Goal: Information Seeking & Learning: Understand process/instructions

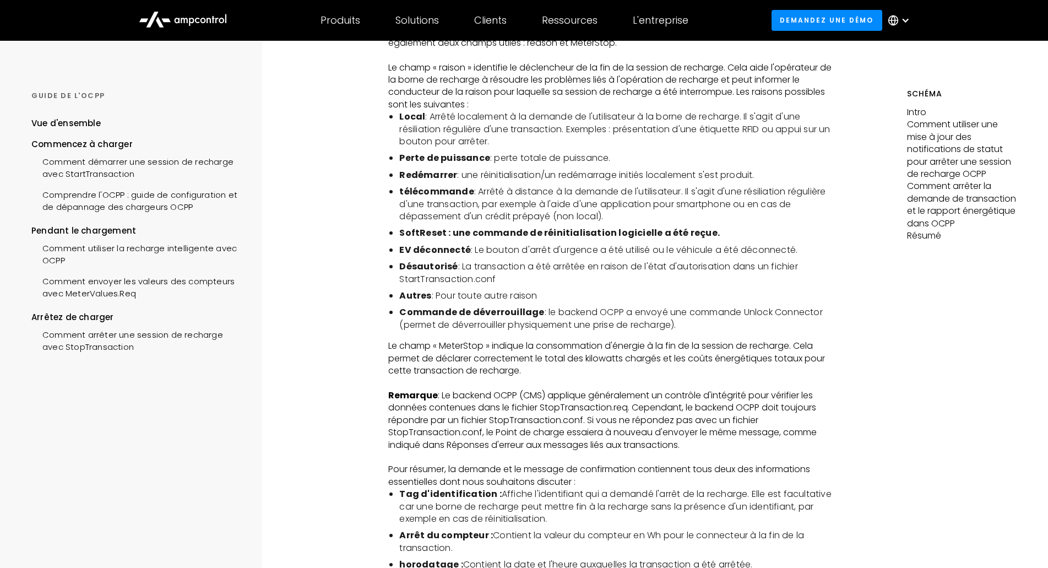
scroll to position [2477, 0]
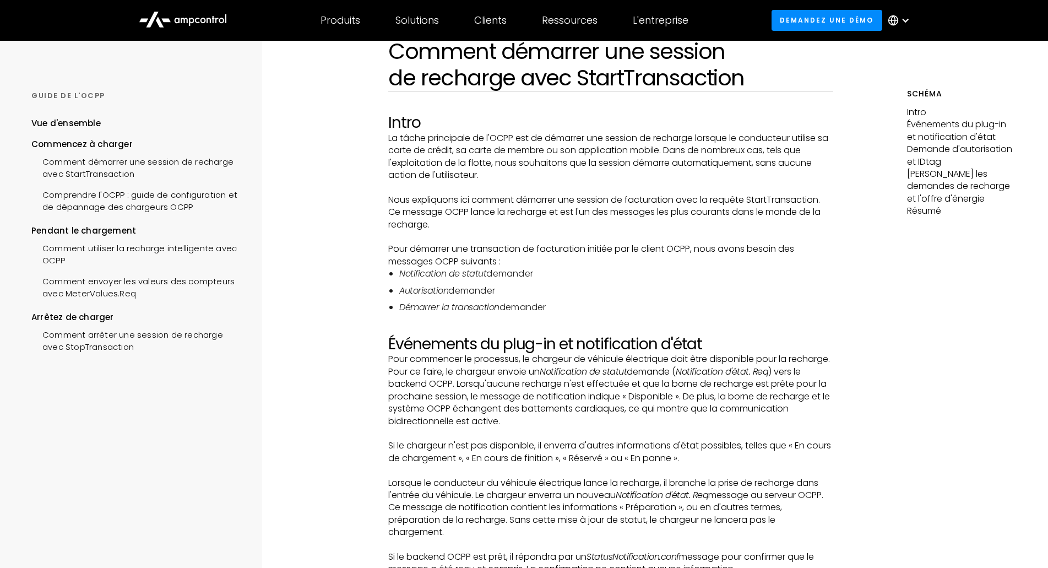
scroll to position [275, 0]
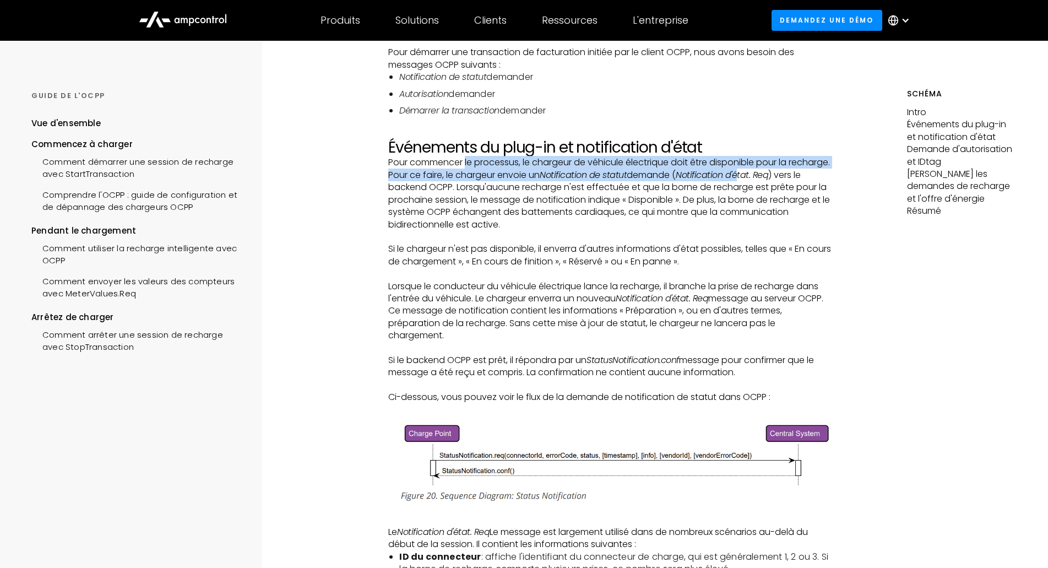
drag, startPoint x: 467, startPoint y: 159, endPoint x: 785, endPoint y: 179, distance: 318.3
click at [785, 179] on p "Pour commencer le processus, le chargeur de véhicule électrique doit être dispo…" at bounding box center [610, 193] width 444 height 74
click at [768, 179] on em "Notification d'état. Req" at bounding box center [721, 174] width 92 height 13
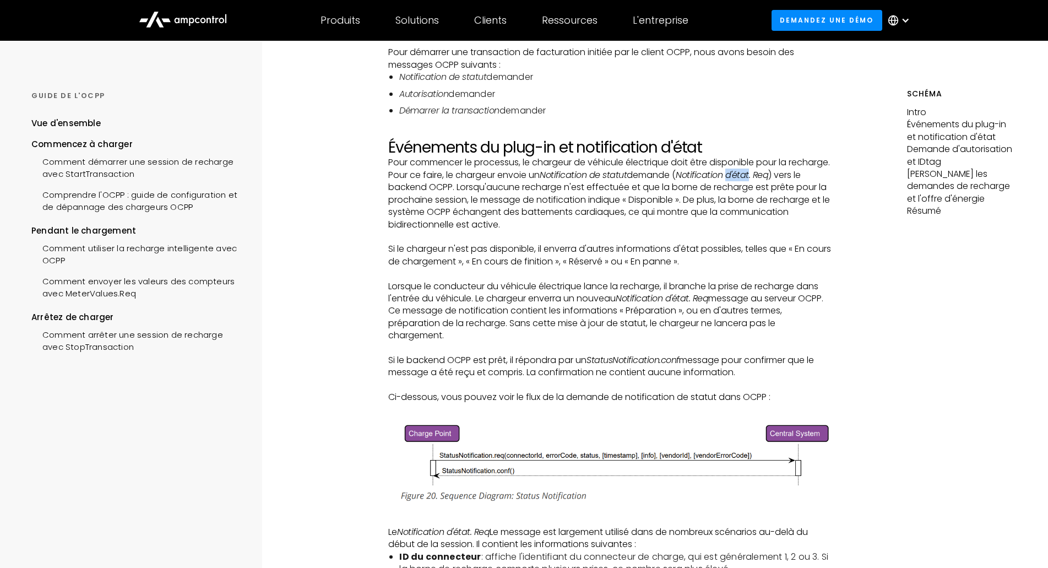
click at [768, 179] on em "Notification d'état. Req" at bounding box center [721, 174] width 92 height 13
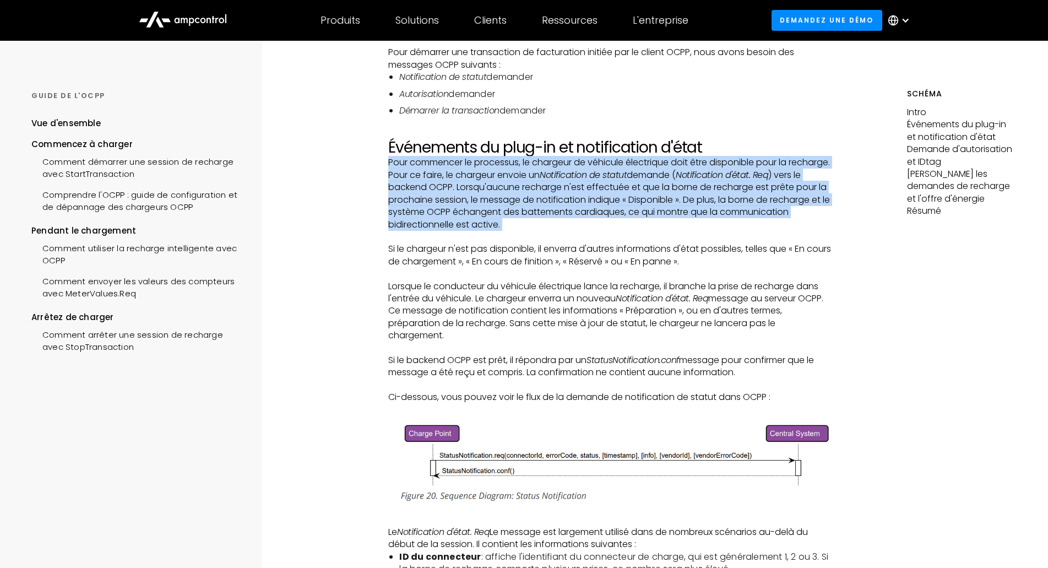
click at [768, 179] on em "Notification d'état. Req" at bounding box center [721, 174] width 92 height 13
click at [747, 192] on p "Pour commencer le processus, le chargeur de véhicule électrique doit être dispo…" at bounding box center [610, 193] width 444 height 74
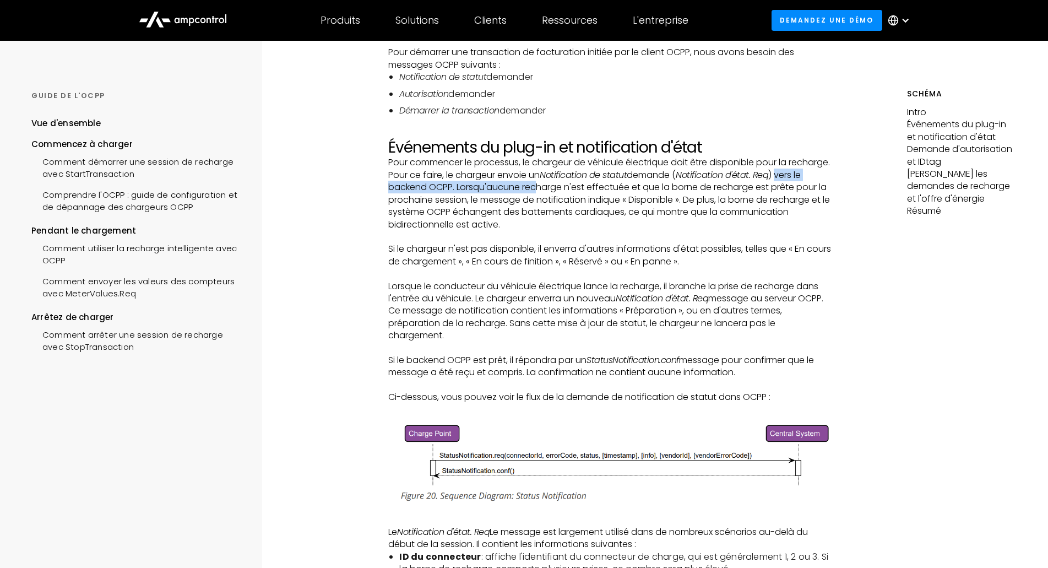
drag, startPoint x: 390, startPoint y: 189, endPoint x: 566, endPoint y: 187, distance: 176.2
click at [566, 187] on p "Pour commencer le processus, le chargeur de véhicule électrique doit être dispo…" at bounding box center [610, 193] width 444 height 74
click at [571, 187] on p "Pour commencer le processus, le chargeur de véhicule électrique doit être dispo…" at bounding box center [610, 193] width 444 height 74
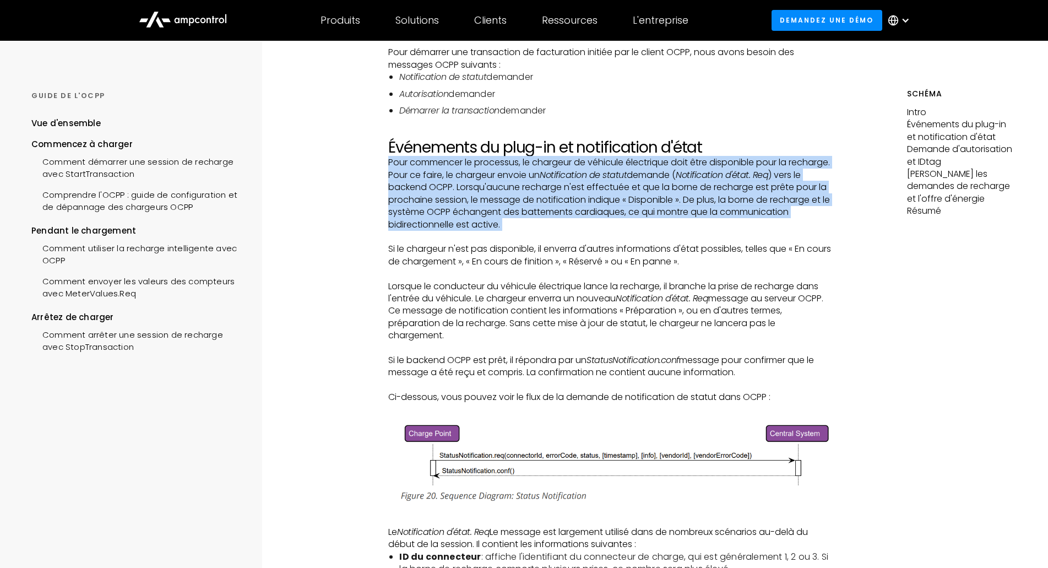
click at [571, 187] on p "Pour commencer le processus, le chargeur de véhicule électrique doit être dispo…" at bounding box center [610, 193] width 444 height 74
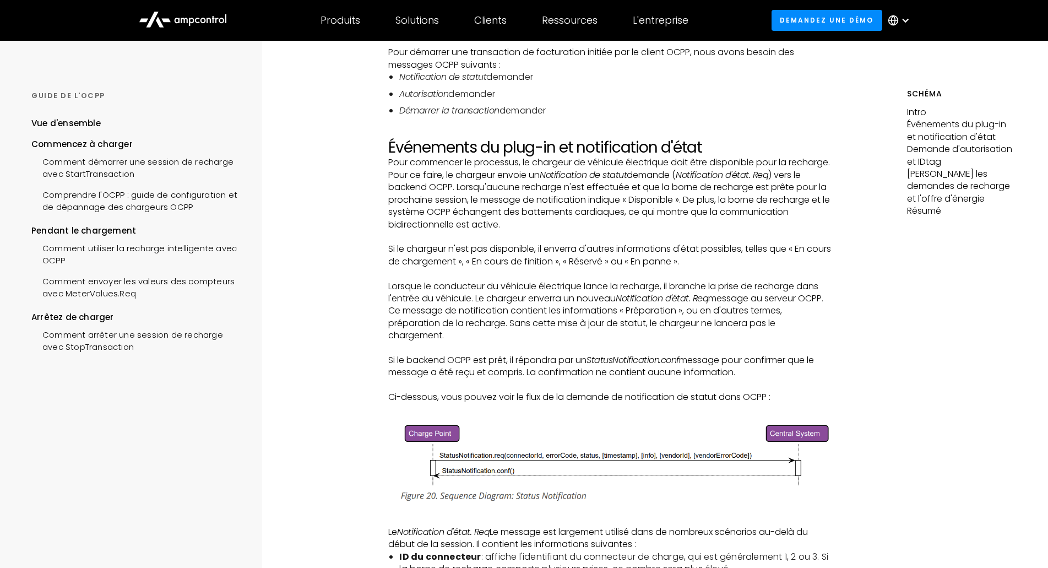
click at [641, 196] on p "Pour commencer le processus, le chargeur de véhicule électrique doit être dispo…" at bounding box center [610, 193] width 444 height 74
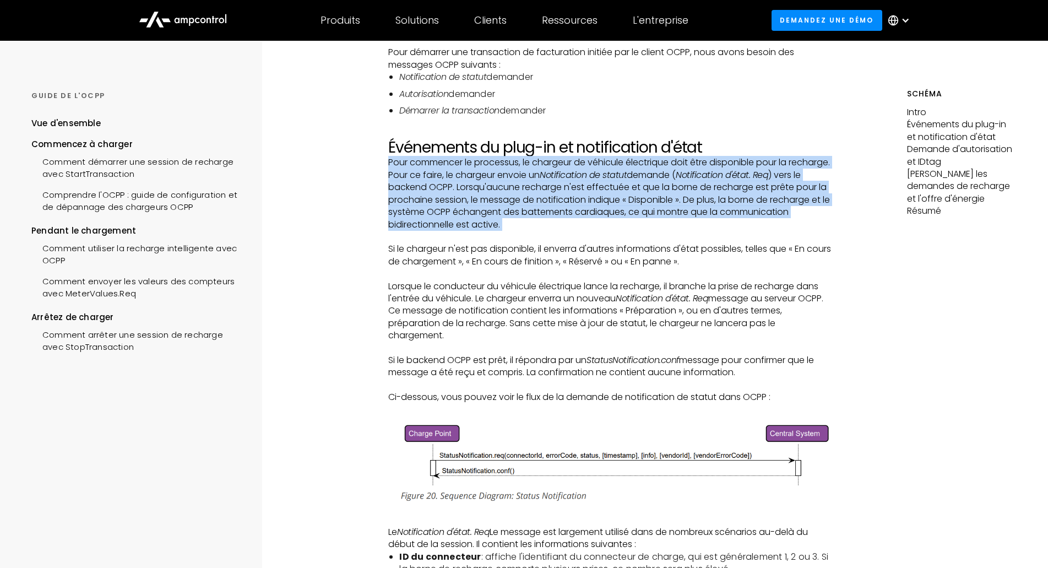
click at [641, 196] on p "Pour commencer le processus, le chargeur de véhicule électrique doit être dispo…" at bounding box center [610, 193] width 444 height 74
click at [648, 205] on p "Pour commencer le processus, le chargeur de véhicule électrique doit être dispo…" at bounding box center [610, 193] width 444 height 74
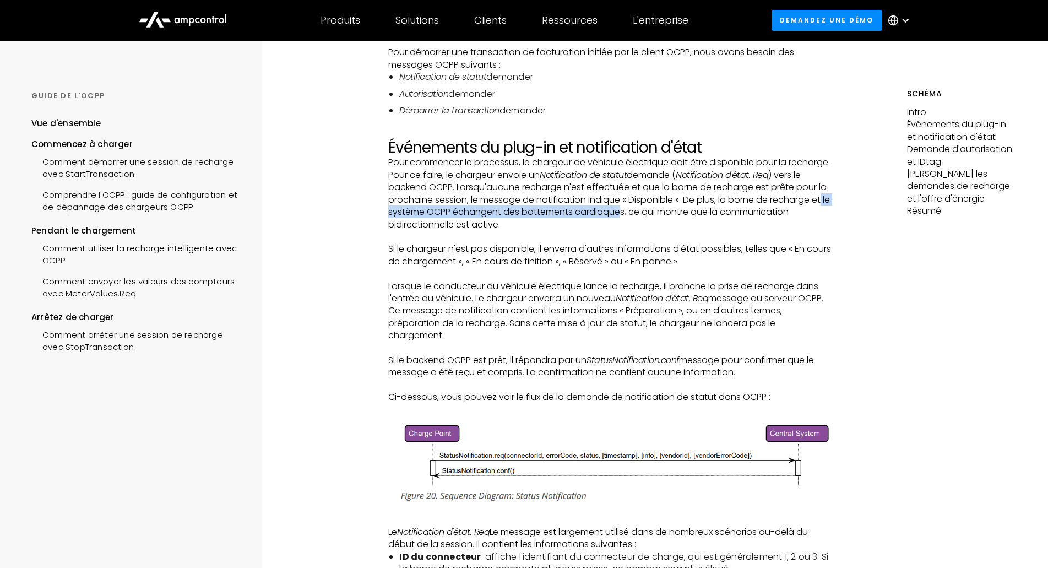
drag, startPoint x: 440, startPoint y: 214, endPoint x: 684, endPoint y: 214, distance: 243.9
click at [684, 214] on p "Pour commencer le processus, le chargeur de véhicule électrique doit être dispo…" at bounding box center [610, 193] width 444 height 74
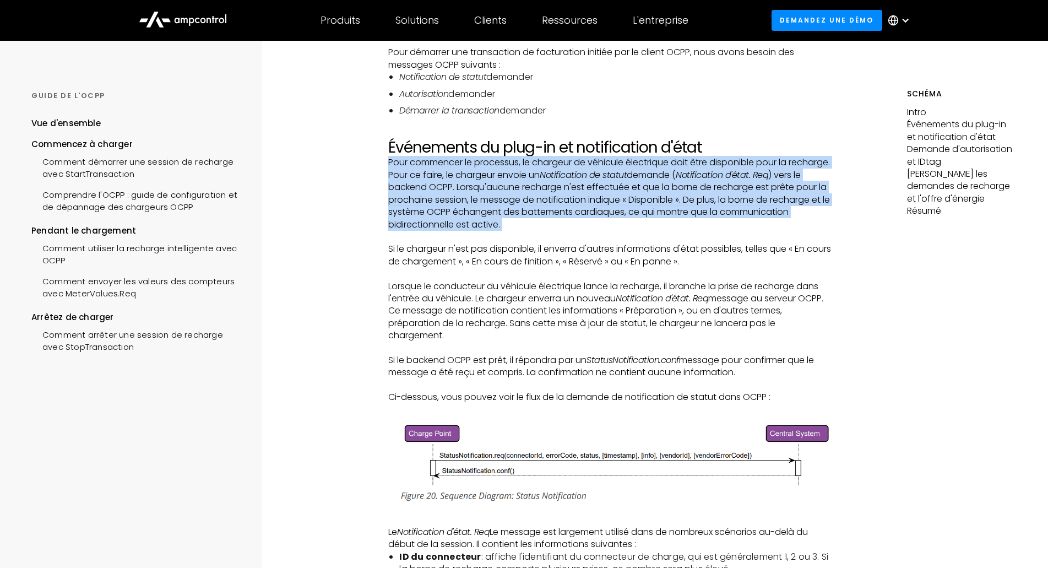
click at [684, 214] on p "Pour commencer le processus, le chargeur de véhicule électrique doit être dispo…" at bounding box center [610, 193] width 444 height 74
click at [553, 214] on p "Pour commencer le processus, le chargeur de véhicule électrique doit être dispo…" at bounding box center [610, 193] width 444 height 74
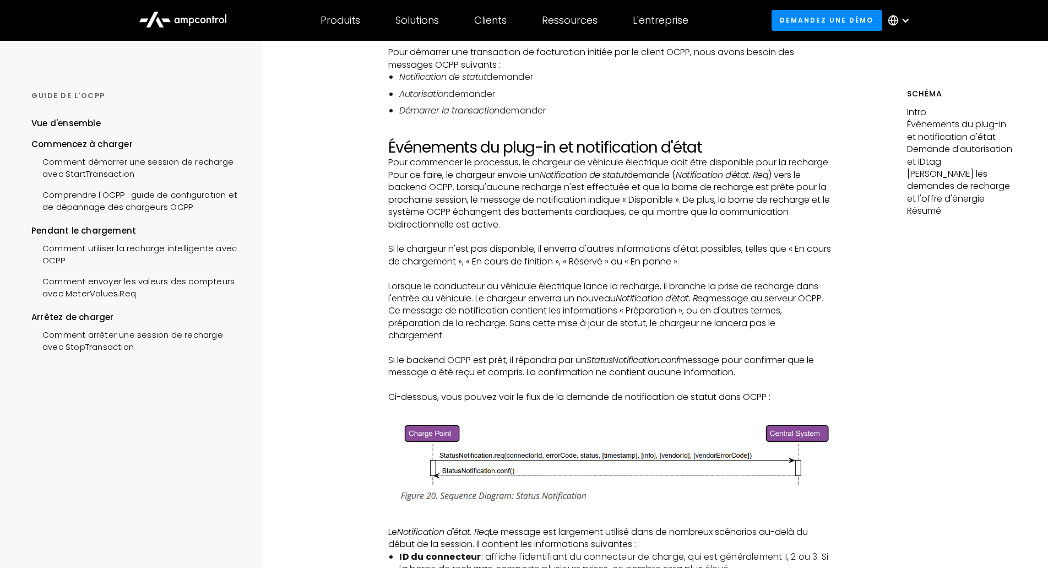
click at [504, 222] on p "Pour commencer le processus, le chargeur de véhicule électrique doit être dispo…" at bounding box center [610, 193] width 444 height 74
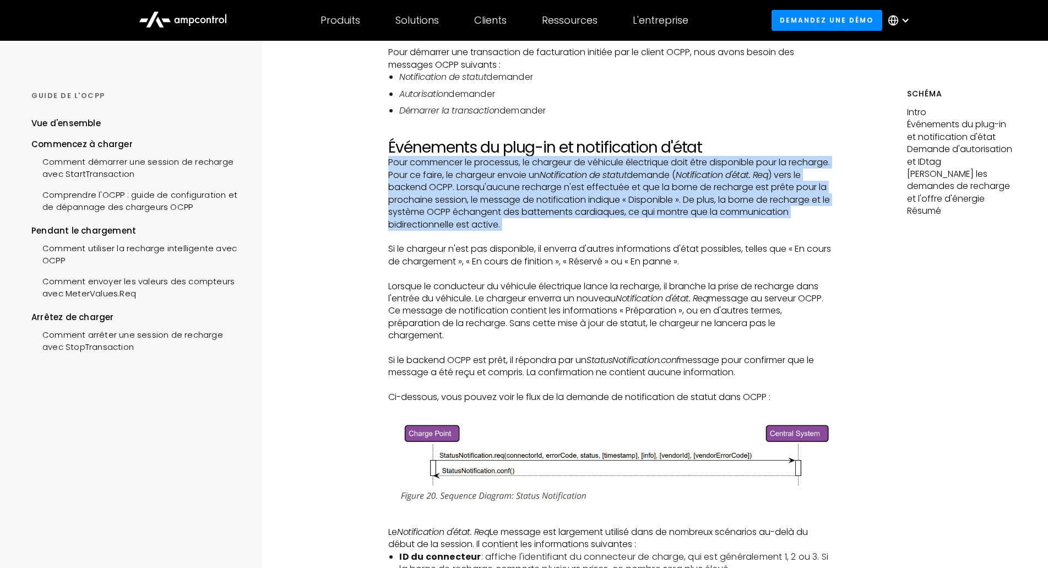
click at [504, 222] on p "Pour commencer le processus, le chargeur de véhicule électrique doit être dispo…" at bounding box center [610, 193] width 444 height 74
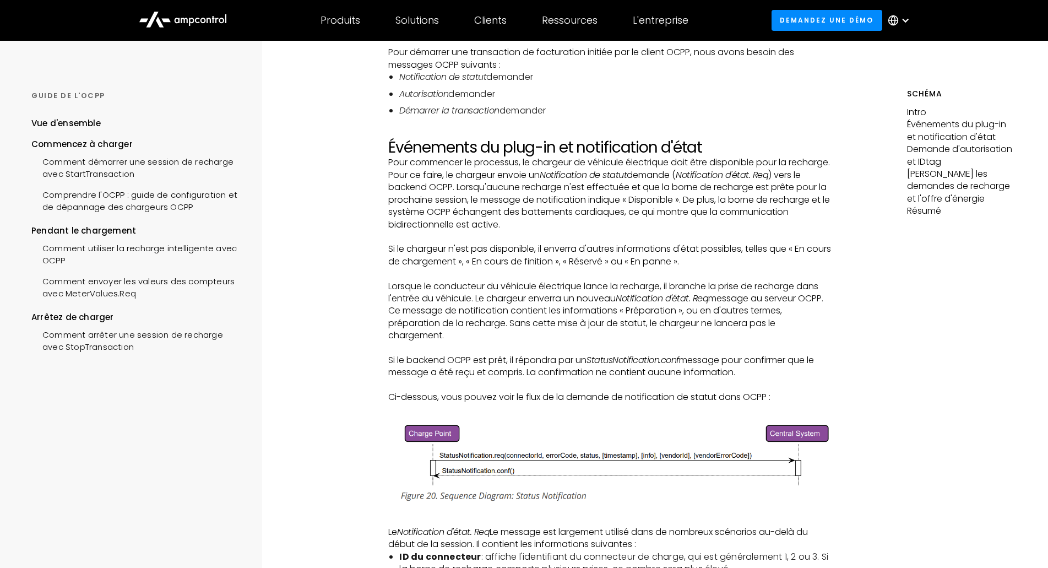
click at [497, 231] on p "‍" at bounding box center [610, 237] width 444 height 12
drag, startPoint x: 456, startPoint y: 286, endPoint x: 571, endPoint y: 281, distance: 115.7
click at [571, 281] on p "Lorsque le conducteur du véhicule électrique lance la recharge, il branche la p…" at bounding box center [610, 311] width 444 height 62
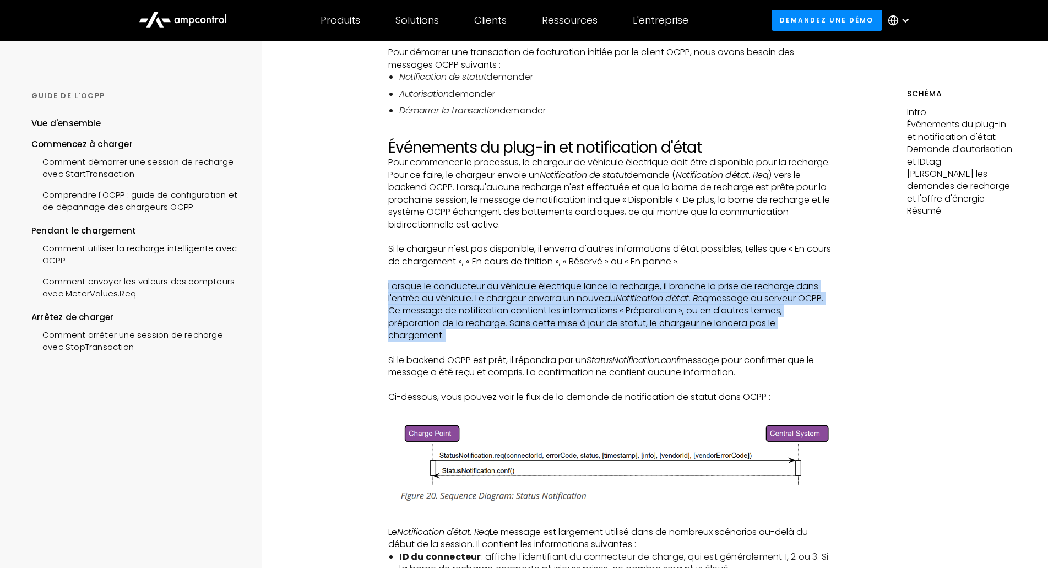
click at [571, 281] on p "Lorsque le conducteur du véhicule électrique lance la recharge, il branche la p…" at bounding box center [610, 311] width 444 height 62
click at [673, 282] on p "Lorsque le conducteur du véhicule électrique lance la recharge, il branche la p…" at bounding box center [610, 311] width 444 height 62
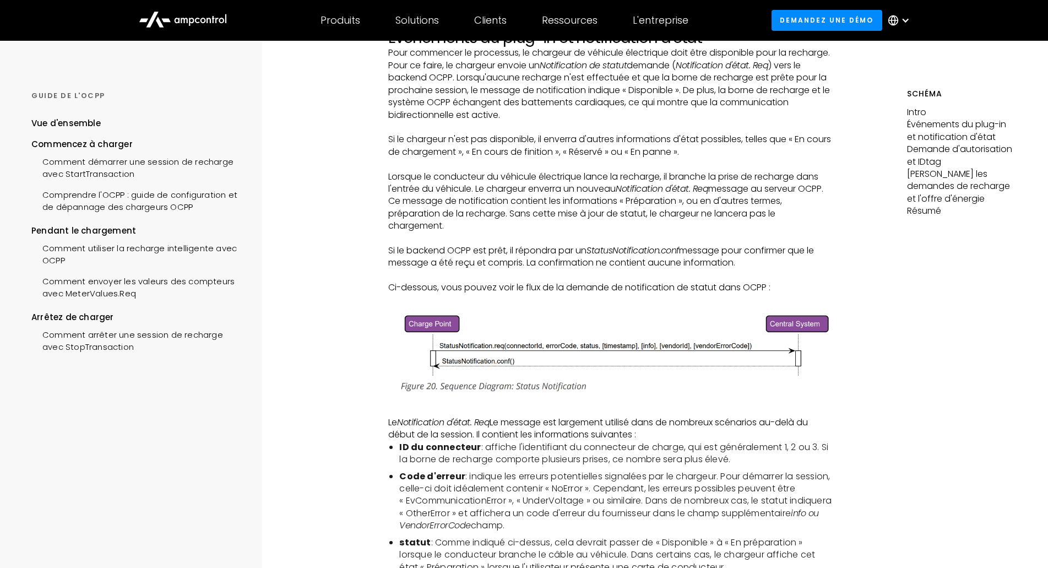
scroll to position [330, 0]
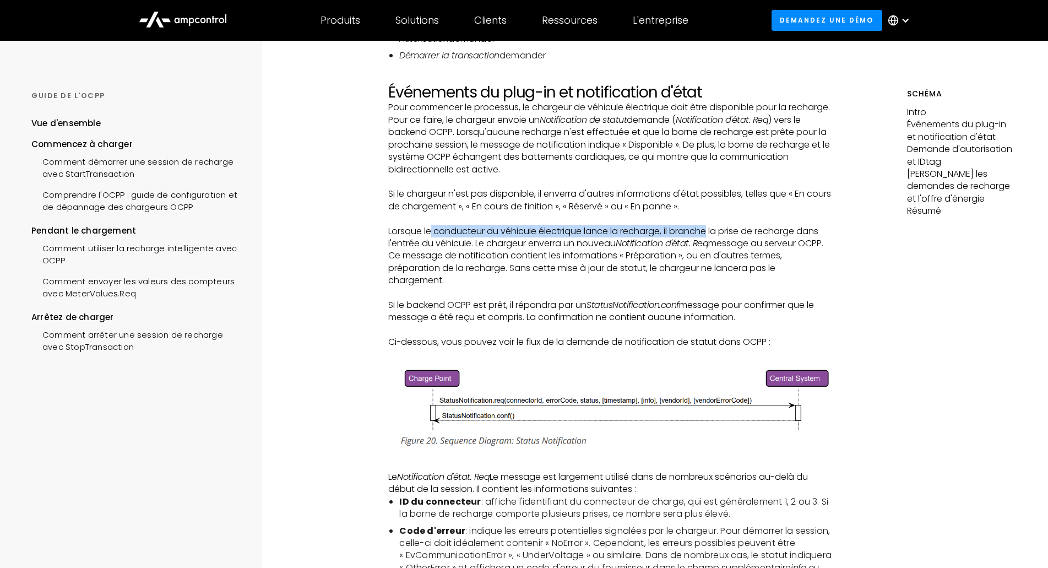
drag, startPoint x: 449, startPoint y: 235, endPoint x: 712, endPoint y: 228, distance: 262.7
click at [712, 228] on p "Lorsque le conducteur du véhicule électrique lance la recharge, il branche la p…" at bounding box center [610, 256] width 444 height 62
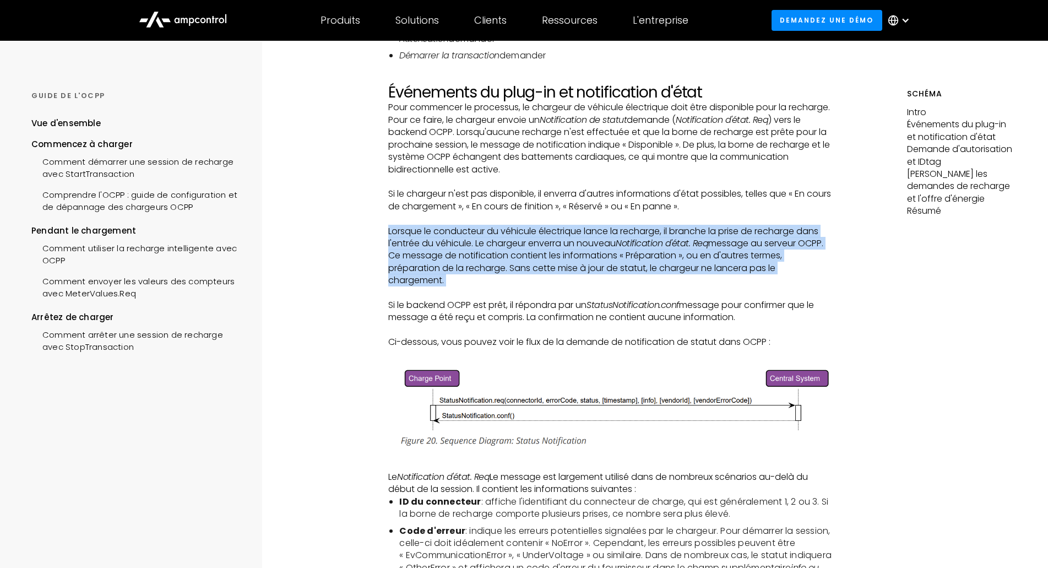
click at [712, 228] on p "Lorsque le conducteur du véhicule électrique lance la recharge, il branche la p…" at bounding box center [610, 256] width 444 height 62
click at [592, 242] on p "Lorsque le conducteur du véhicule électrique lance la recharge, il branche la p…" at bounding box center [610, 256] width 444 height 62
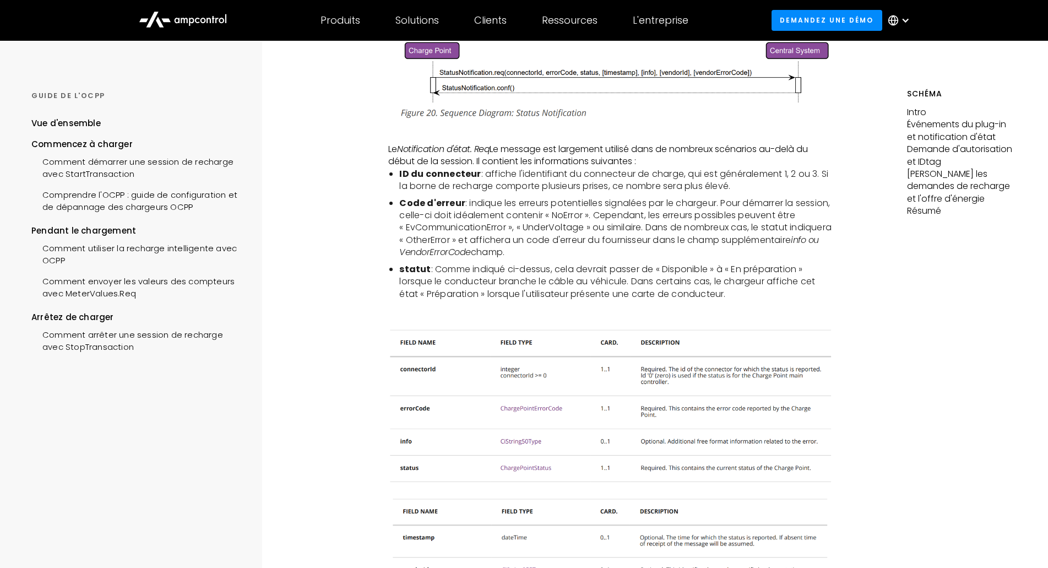
scroll to position [661, 0]
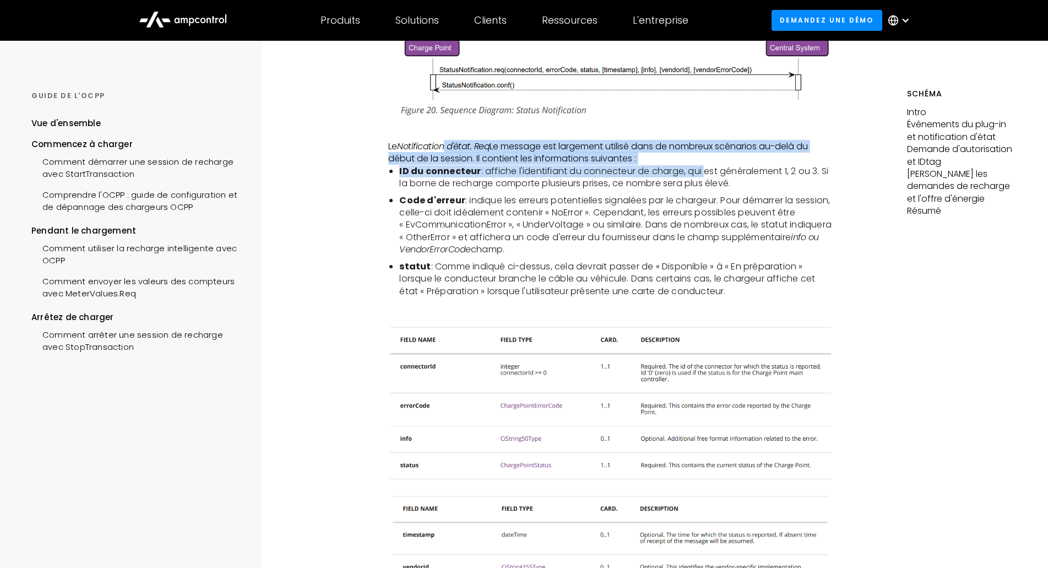
drag, startPoint x: 446, startPoint y: 149, endPoint x: 701, endPoint y: 177, distance: 255.9
click at [701, 177] on li "ID du connecteur : affiche l'identifiant du connecteur de charge, qui est génér…" at bounding box center [615, 177] width 433 height 25
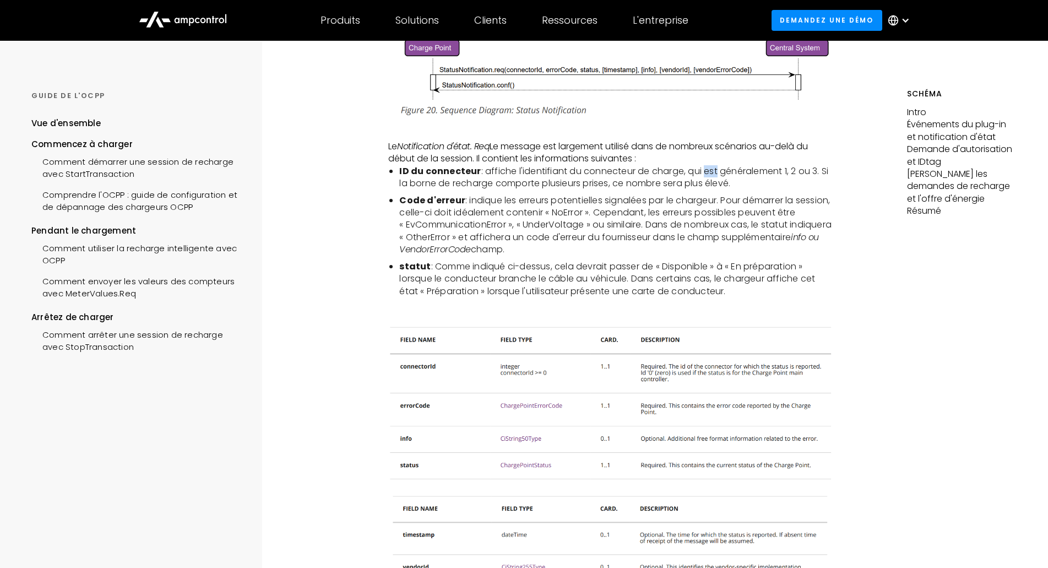
click at [701, 177] on li "ID du connecteur : affiche l'identifiant du connecteur de charge, qui est génér…" at bounding box center [615, 177] width 433 height 25
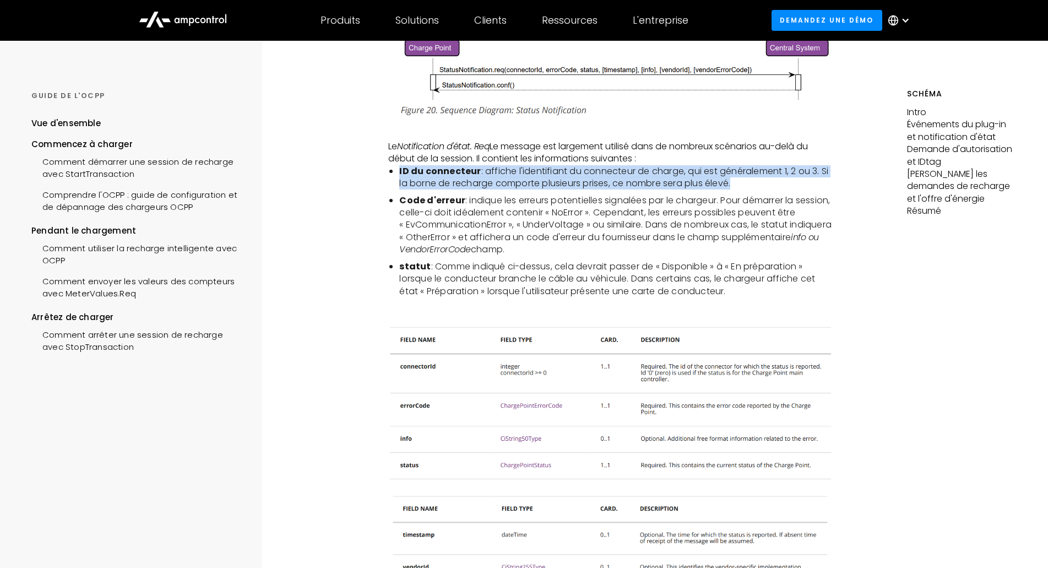
click at [701, 177] on li "ID du connecteur : affiche l'identifiant du connecteur de charge, qui est génér…" at bounding box center [615, 177] width 433 height 25
click at [625, 184] on li "ID du connecteur : affiche l'identifiant du connecteur de charge, qui est génér…" at bounding box center [615, 177] width 433 height 25
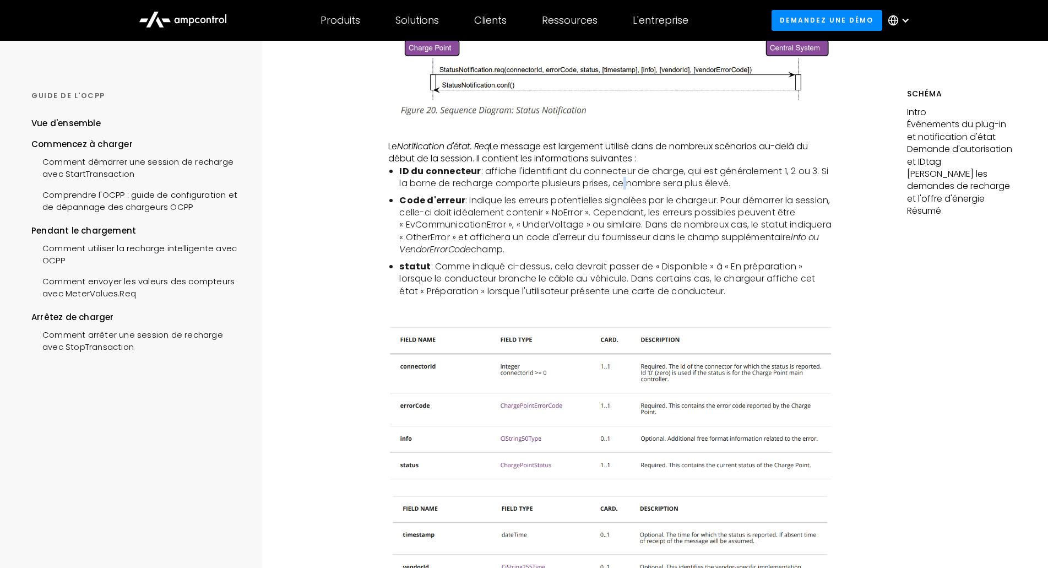
click at [625, 184] on li "ID du connecteur : affiche l'identifiant du connecteur de charge, qui est génér…" at bounding box center [615, 177] width 433 height 25
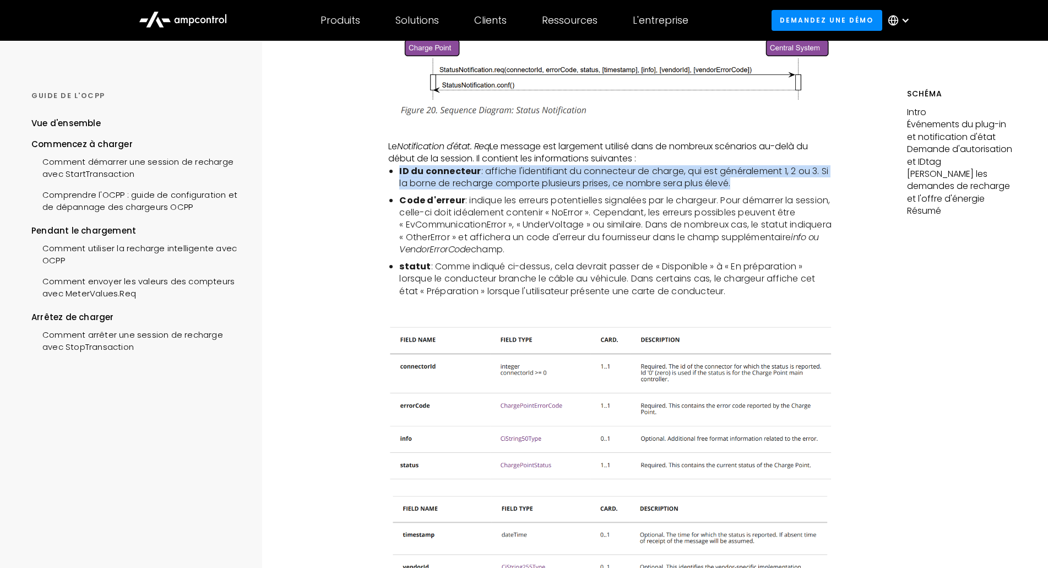
click at [625, 184] on li "ID du connecteur : affiche l'identifiant du connecteur de charge, qui est génér…" at bounding box center [615, 177] width 433 height 25
click at [657, 184] on li "ID du connecteur : affiche l'identifiant du connecteur de charge, qui est génér…" at bounding box center [615, 177] width 433 height 25
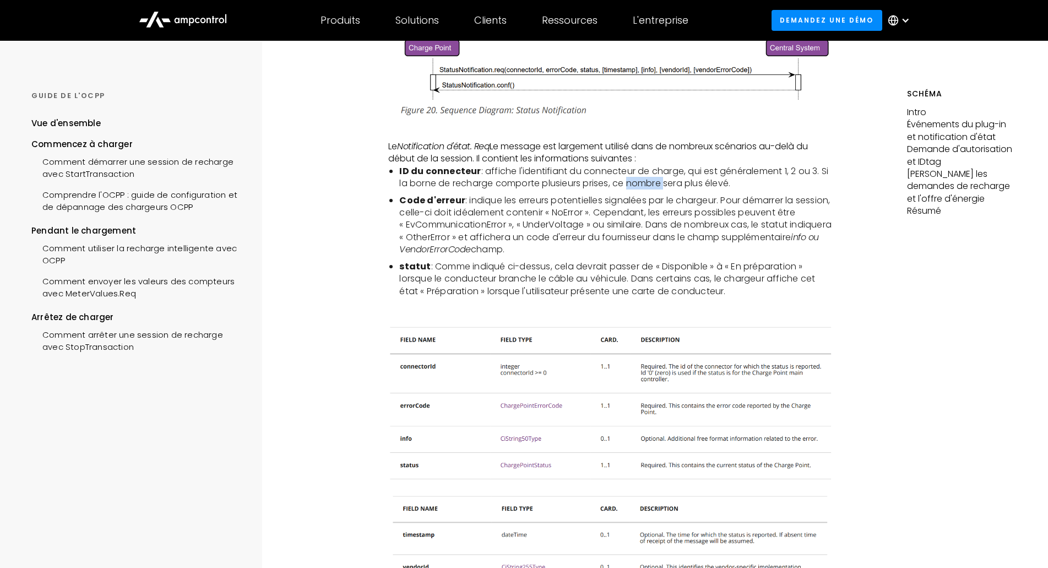
click at [657, 184] on li "ID du connecteur : affiche l'identifiant du connecteur de charge, qui est génér…" at bounding box center [615, 177] width 433 height 25
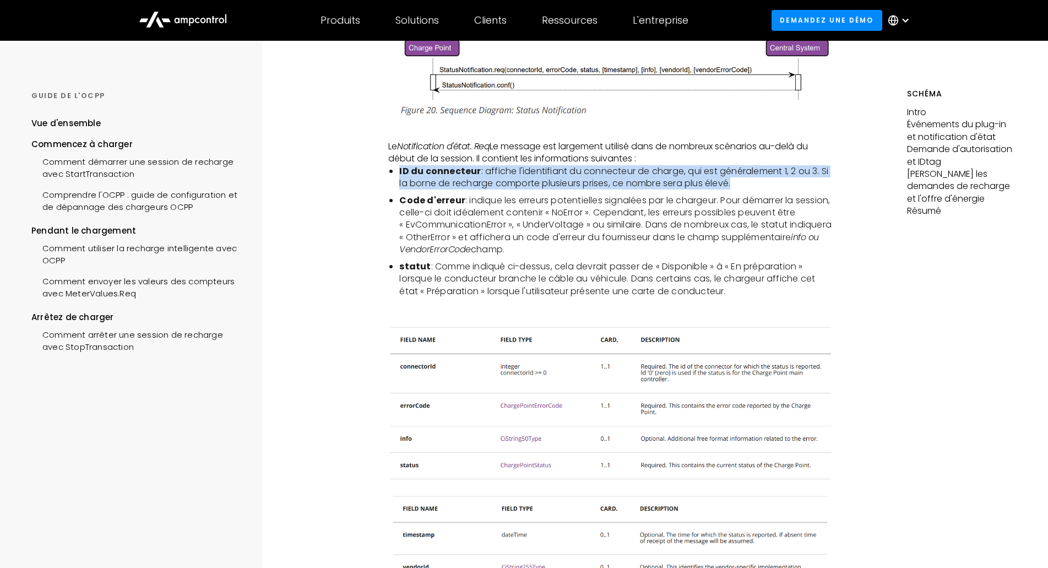
click at [657, 184] on li "ID du connecteur : affiche l'identifiant du connecteur de charge, qui est génér…" at bounding box center [615, 177] width 433 height 25
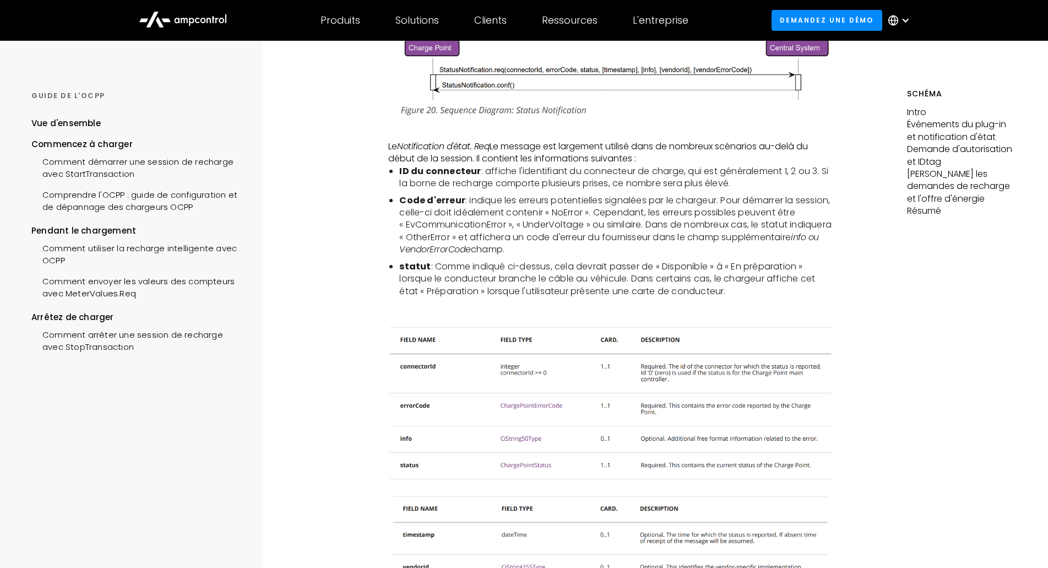
click at [602, 197] on li "Code d'erreur : indique les erreurs potentielles signalées par le chargeur. Pou…" at bounding box center [615, 225] width 433 height 62
drag, startPoint x: 489, startPoint y: 200, endPoint x: 580, endPoint y: 201, distance: 90.8
click at [580, 201] on li "Code d'erreur : indique les erreurs potentielles signalées par le chargeur. Pou…" at bounding box center [615, 225] width 433 height 62
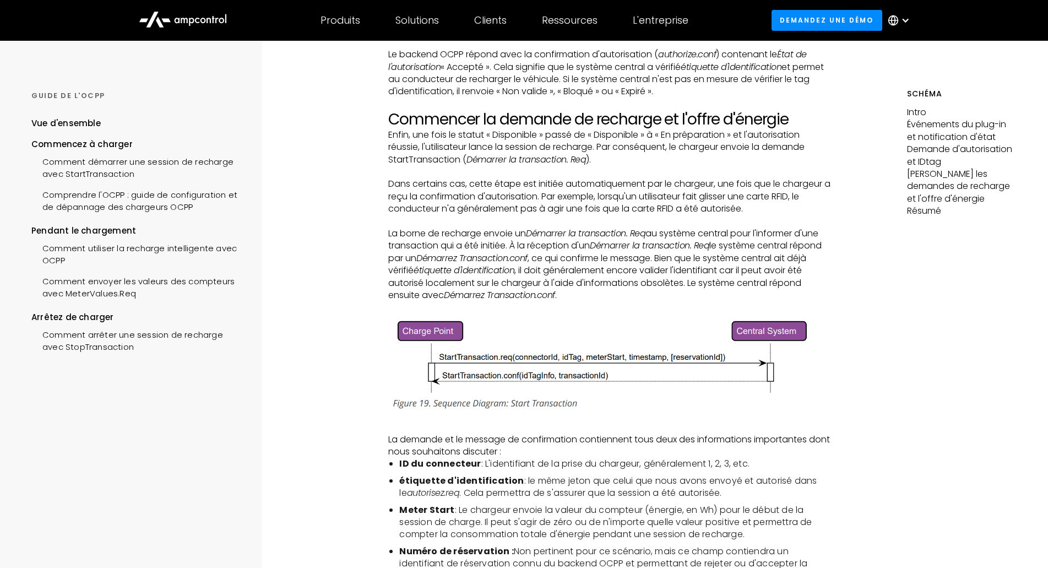
scroll to position [1817, 0]
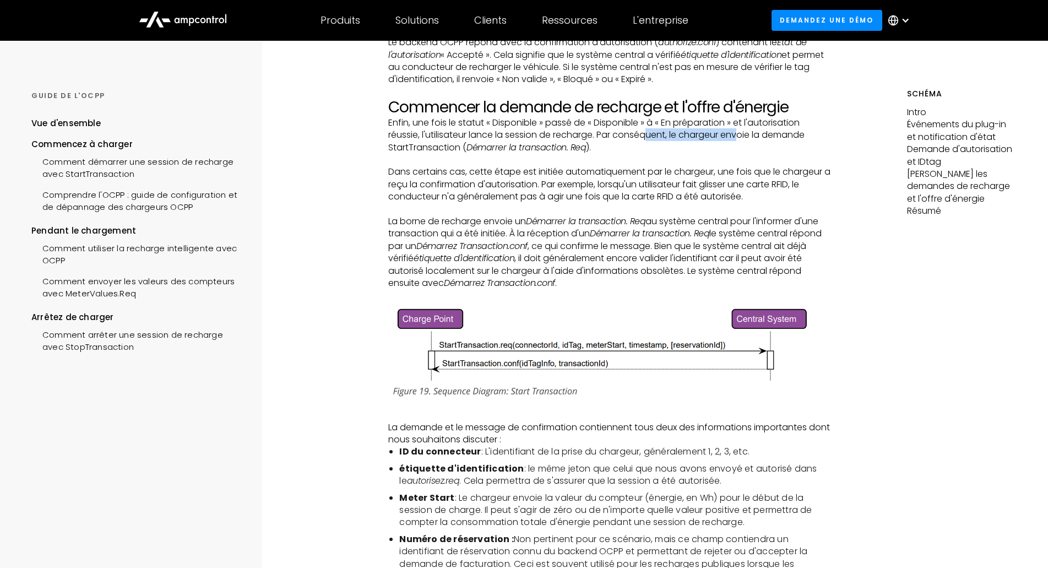
drag, startPoint x: 648, startPoint y: 132, endPoint x: 744, endPoint y: 134, distance: 95.8
click at [744, 134] on p "Enfin, une fois le statut « Disponible » passé de « Disponible » à « En prépara…" at bounding box center [610, 135] width 444 height 37
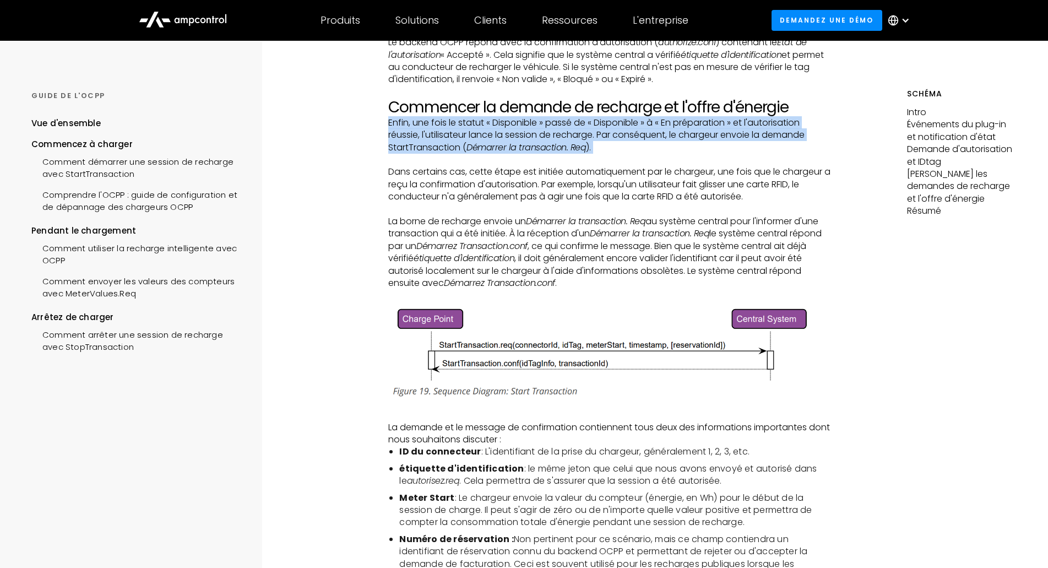
click at [744, 134] on p "Enfin, une fois le statut « Disponible » passé de « Disponible » à « En prépara…" at bounding box center [610, 135] width 444 height 37
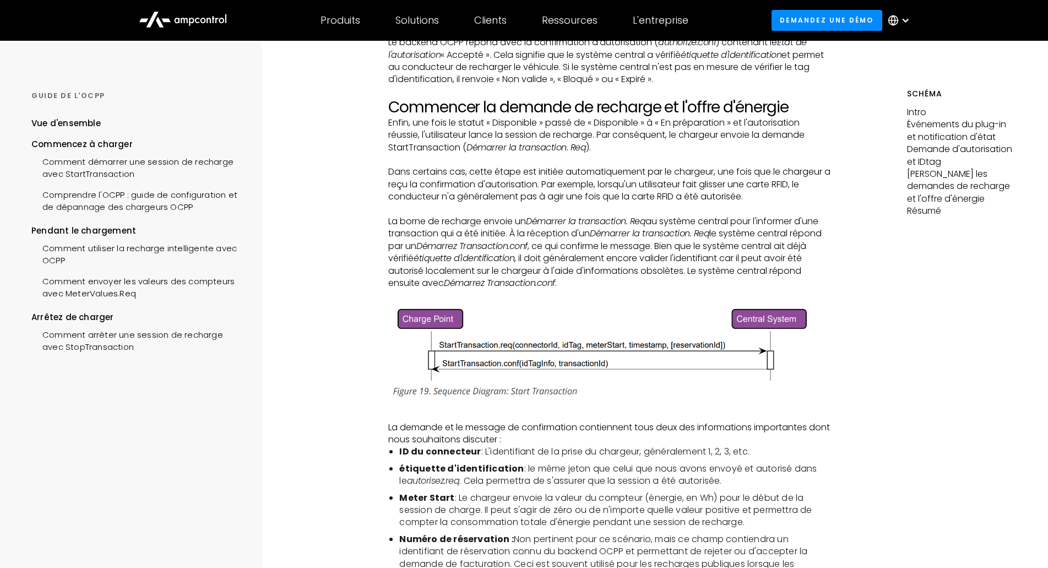
click at [737, 158] on p "‍" at bounding box center [610, 160] width 444 height 12
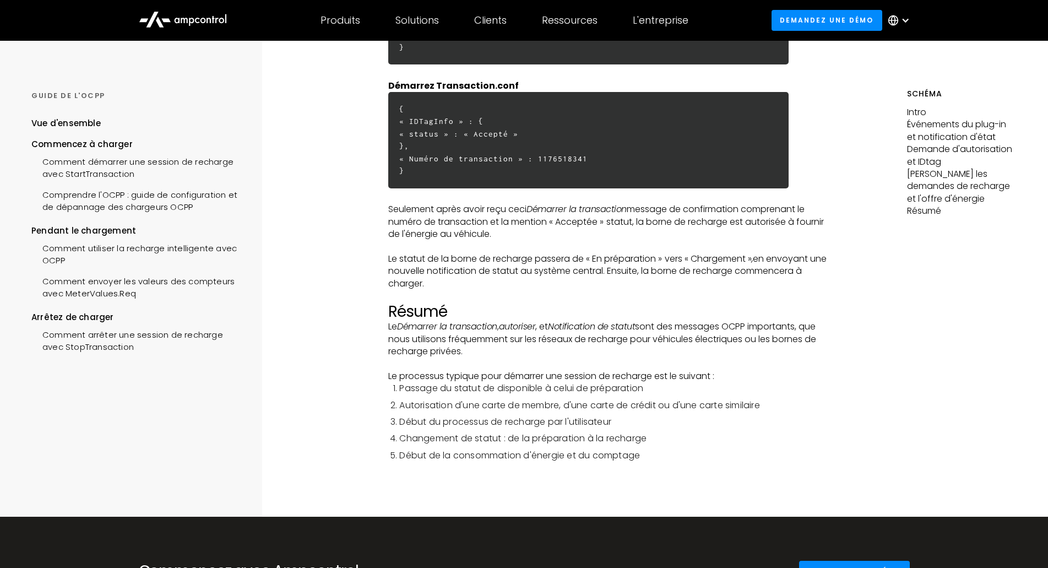
scroll to position [3028, 0]
